Goal: Obtain resource: Obtain resource

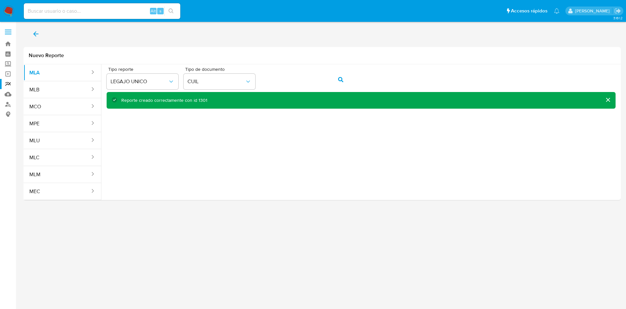
click at [37, 33] on icon "back" at bounding box center [36, 34] width 8 height 8
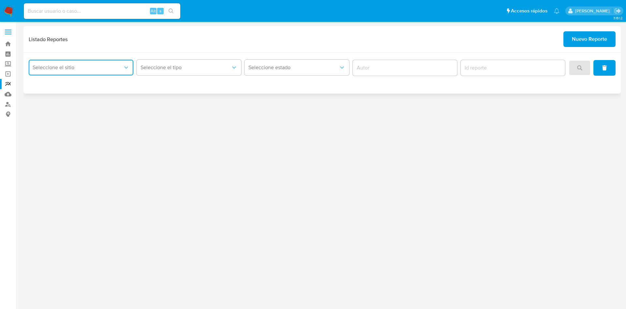
click at [110, 66] on span "Seleccione el sitio" at bounding box center [78, 67] width 90 height 7
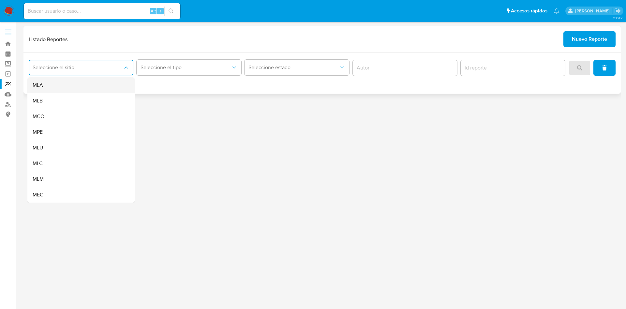
click at [106, 83] on div "MLA" at bounding box center [79, 85] width 93 height 16
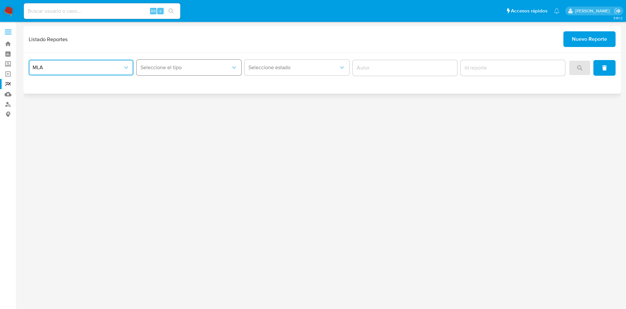
click at [169, 67] on span "Seleccione el tipo" at bounding box center [186, 67] width 90 height 7
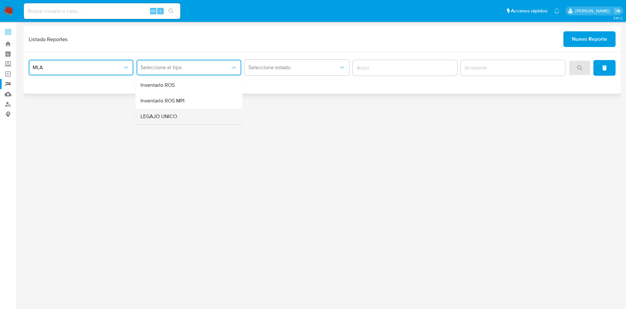
click at [178, 114] on div "LEGAJO UNICO" at bounding box center [187, 117] width 93 height 16
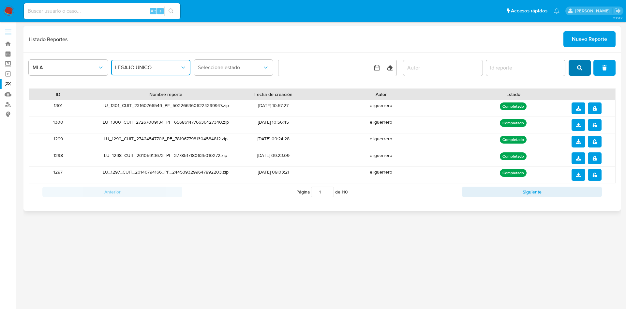
click at [574, 63] on button "search" at bounding box center [580, 68] width 22 height 16
click at [595, 120] on span "notify_security" at bounding box center [595, 125] width 5 height 10
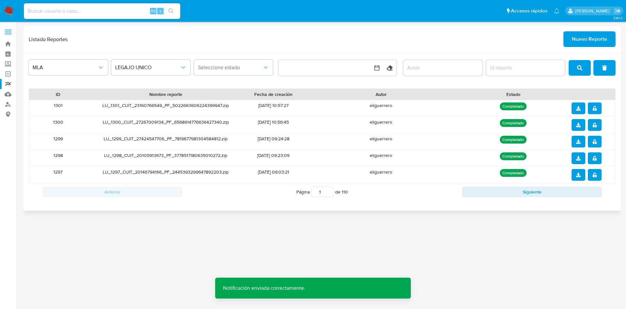
click at [576, 123] on icon "download" at bounding box center [578, 125] width 5 height 5
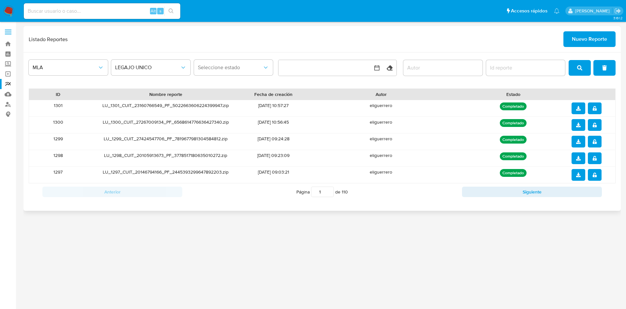
click at [597, 108] on icon "notify_security" at bounding box center [595, 108] width 5 height 5
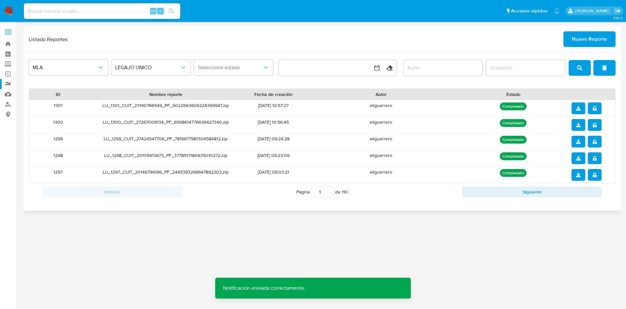
click at [578, 109] on icon "download" at bounding box center [578, 108] width 5 height 5
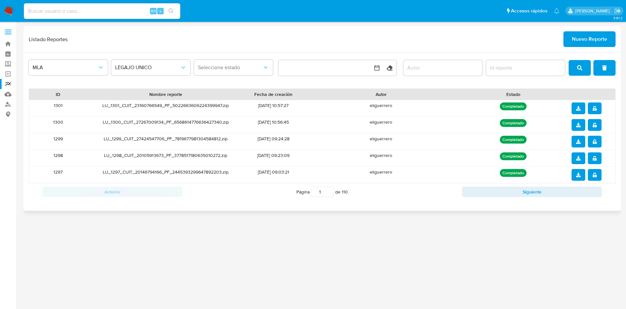
click at [584, 36] on span "Nuevo Reporte" at bounding box center [589, 39] width 35 height 14
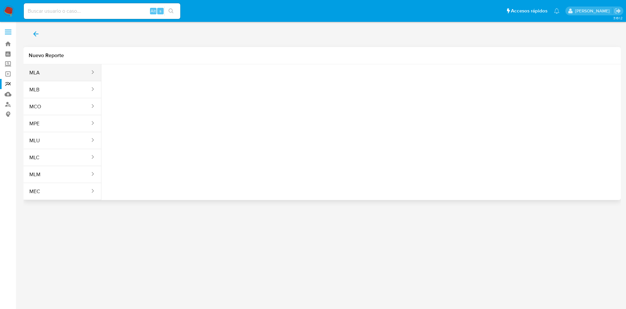
click at [87, 71] on div "sites" at bounding box center [90, 73] width 10 height 8
click at [60, 70] on button "MLA" at bounding box center [56, 73] width 67 height 16
click at [138, 83] on span "Seleccione una opcion" at bounding box center [139, 81] width 57 height 7
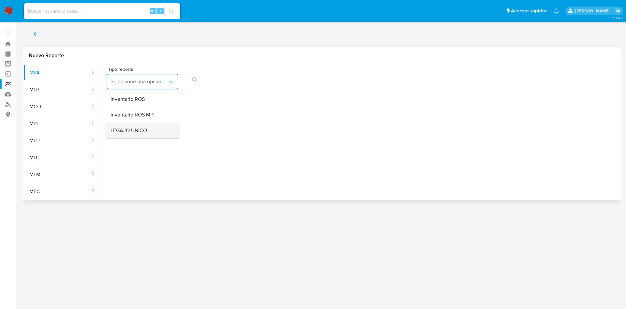
click at [139, 129] on span "LEGAJO UNICO" at bounding box center [129, 130] width 37 height 7
click at [221, 84] on span "CDI" at bounding box center [216, 81] width 57 height 7
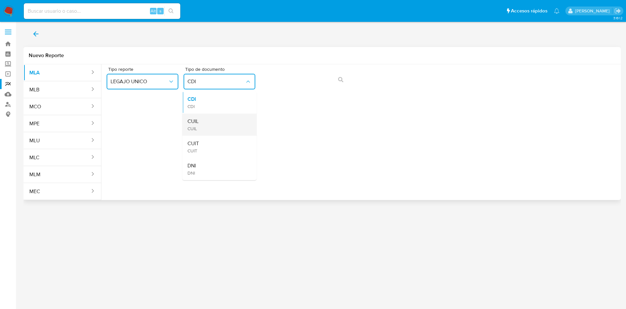
click at [218, 127] on div "CUIL CUIL" at bounding box center [218, 125] width 60 height 22
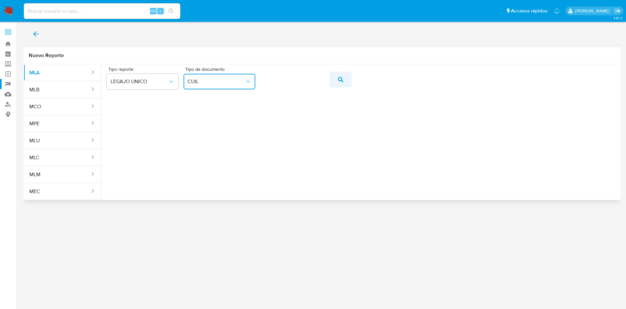
click at [340, 80] on icon "action-search" at bounding box center [340, 79] width 5 height 5
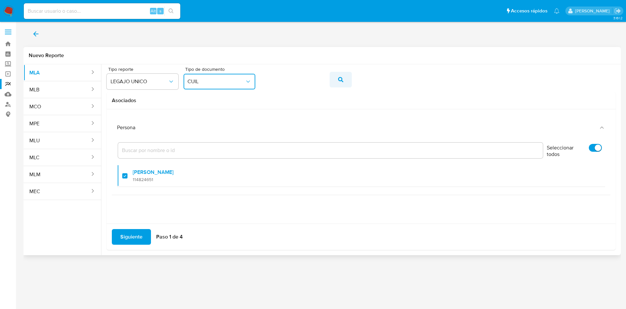
click at [340, 80] on icon "action-search" at bounding box center [340, 79] width 5 height 5
click at [136, 235] on span "Siguiente" at bounding box center [131, 237] width 22 height 14
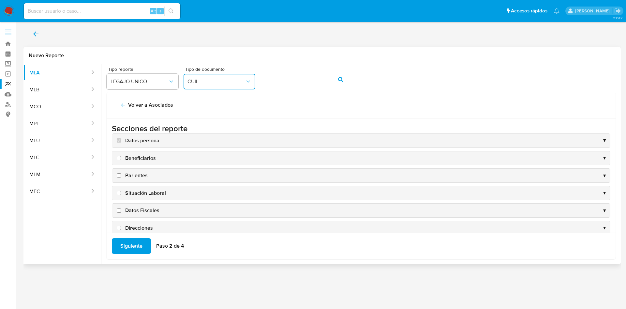
click at [145, 208] on span "Datos Fiscales" at bounding box center [142, 210] width 34 height 7
click at [121, 208] on input "Datos Fiscales" at bounding box center [119, 210] width 4 height 4
checkbox input "true"
click at [145, 226] on span "Direcciones" at bounding box center [139, 227] width 28 height 7
click at [121, 226] on input "Direcciones" at bounding box center [119, 228] width 4 height 4
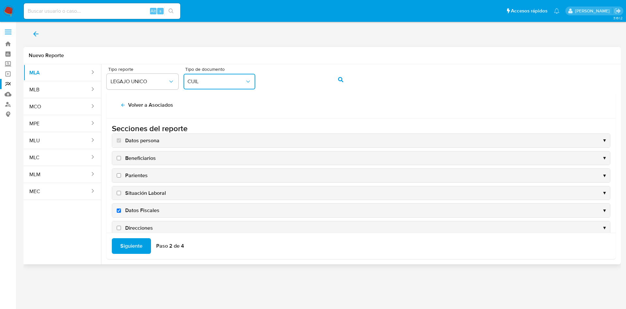
checkbox input "true"
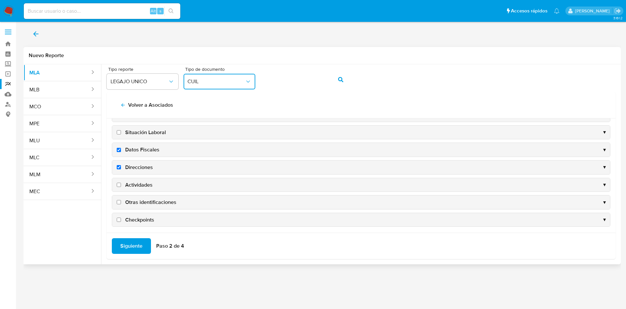
scroll to position [63, 0]
click at [138, 184] on span "Actividades" at bounding box center [138, 182] width 27 height 7
click at [121, 184] on input "Actividades" at bounding box center [119, 182] width 4 height 4
checkbox input "true"
click at [142, 200] on span "Otras identificaciones" at bounding box center [150, 199] width 51 height 7
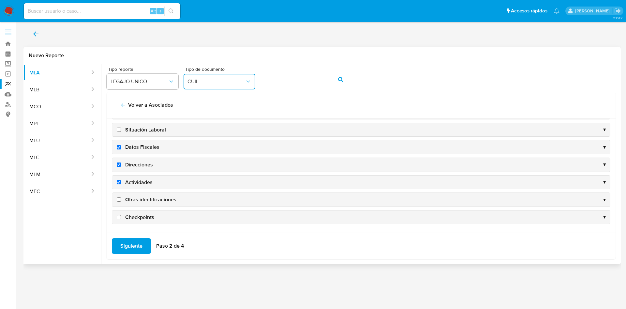
click at [121, 200] on input "Otras identificaciones" at bounding box center [119, 199] width 4 height 4
checkbox input "true"
click at [128, 245] on span "Siguiente" at bounding box center [131, 246] width 22 height 14
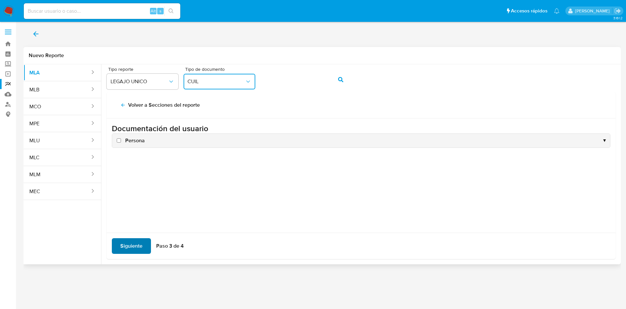
scroll to position [0, 0]
click at [138, 139] on span "Persona" at bounding box center [135, 140] width 20 height 7
click at [121, 139] on input "Persona" at bounding box center [119, 140] width 4 height 4
checkbox input "true"
click at [136, 240] on span "Siguiente" at bounding box center [131, 246] width 22 height 14
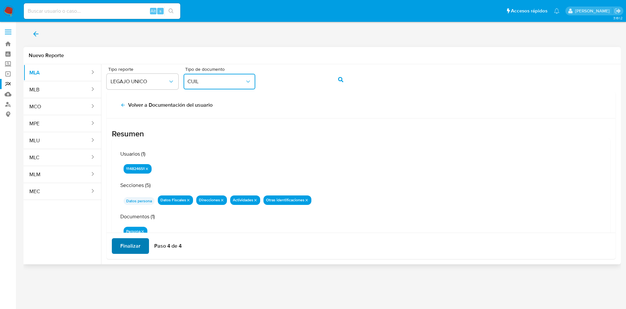
click at [136, 240] on span "Finalizar" at bounding box center [130, 246] width 20 height 14
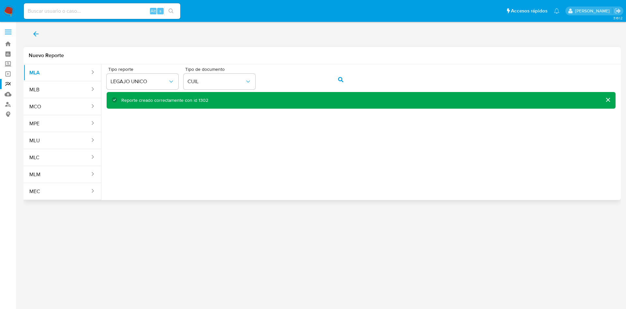
click at [32, 30] on icon "back" at bounding box center [36, 34] width 8 height 8
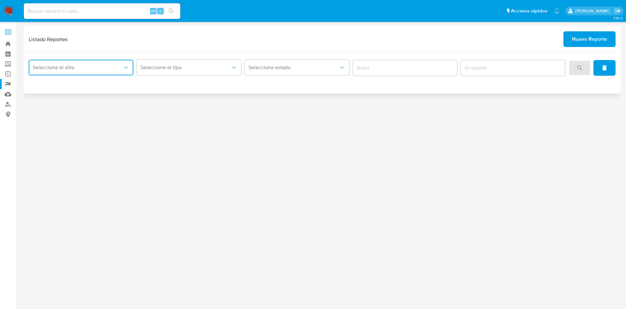
click at [86, 68] on span "Seleccione el sitio" at bounding box center [78, 67] width 90 height 7
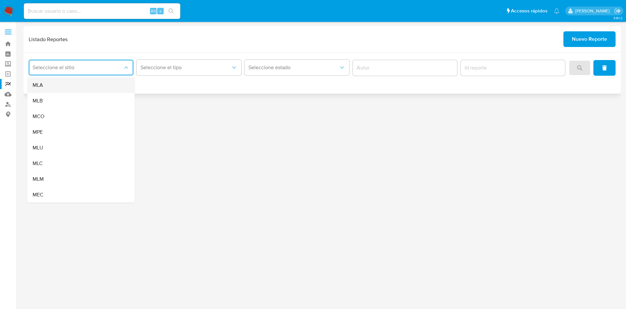
click at [95, 89] on div "MLA" at bounding box center [79, 85] width 93 height 16
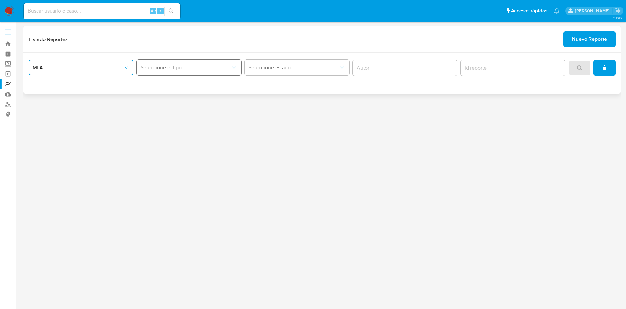
click at [182, 69] on span "Seleccione el tipo" at bounding box center [186, 67] width 90 height 7
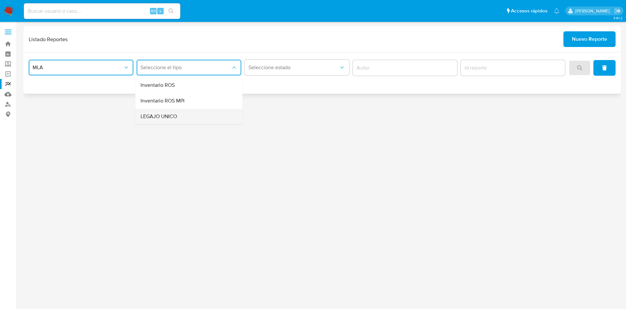
click at [196, 109] on div "LEGAJO UNICO" at bounding box center [187, 117] width 93 height 16
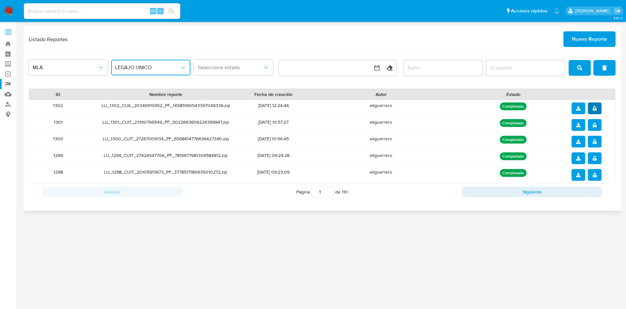
click at [595, 107] on icon "notify_security" at bounding box center [595, 108] width 5 height 5
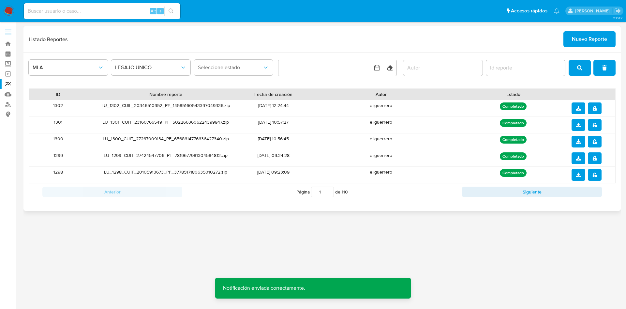
click at [578, 109] on icon "download" at bounding box center [578, 108] width 5 height 5
